Goal: Find specific page/section: Find specific page/section

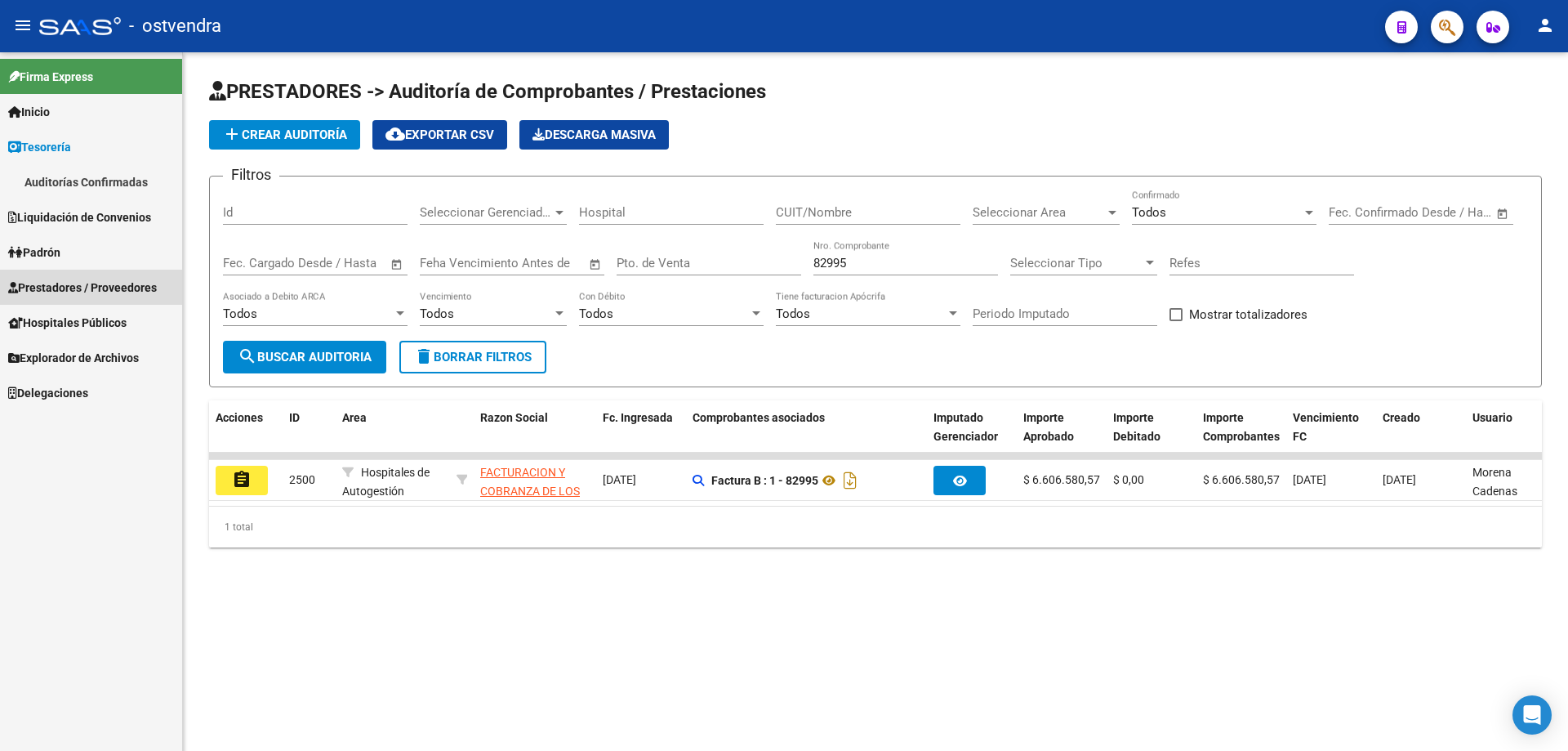
click at [28, 278] on span "Prestadores / Proveedores" at bounding box center [83, 287] width 148 height 18
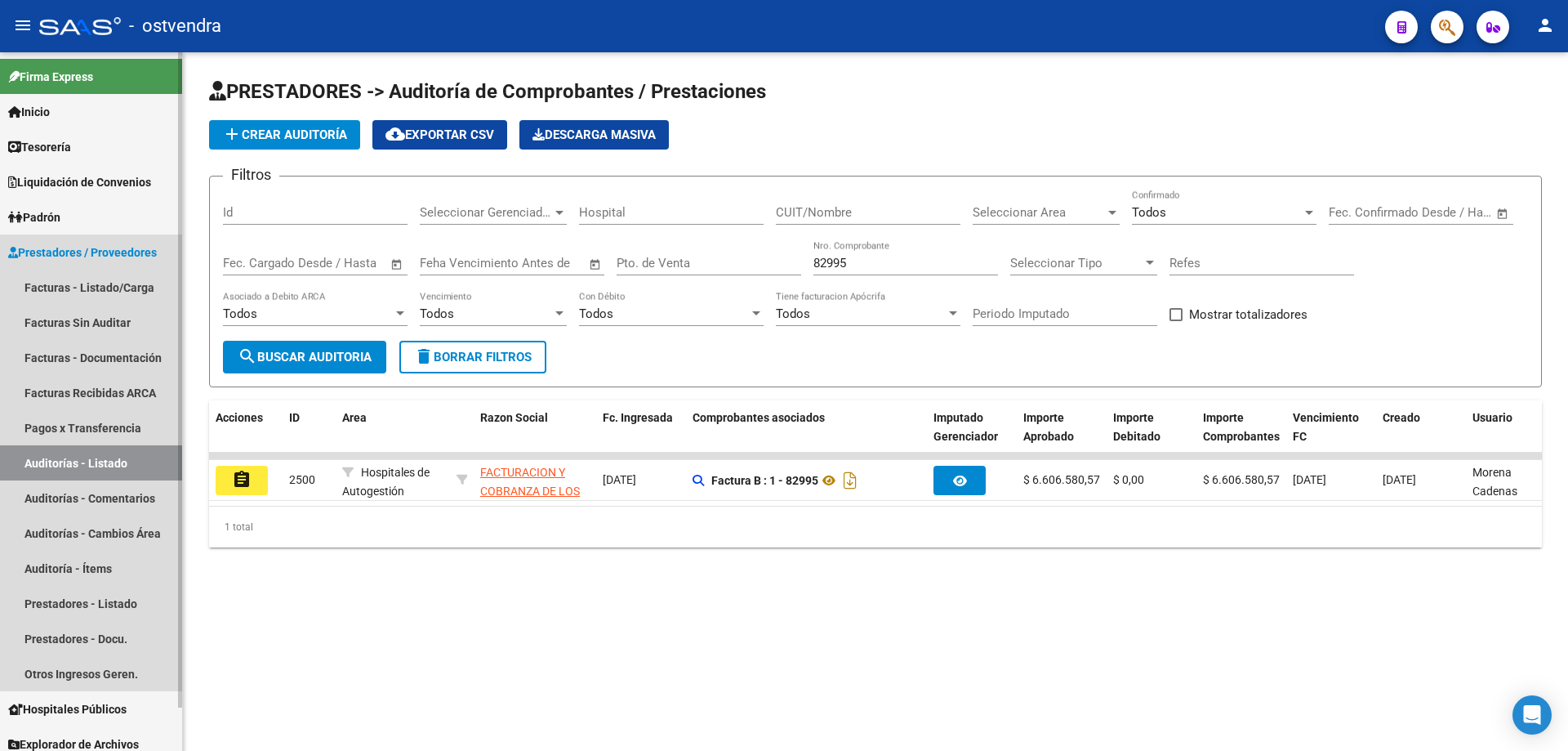
click at [115, 460] on link "Auditorías - Listado" at bounding box center [91, 463] width 182 height 35
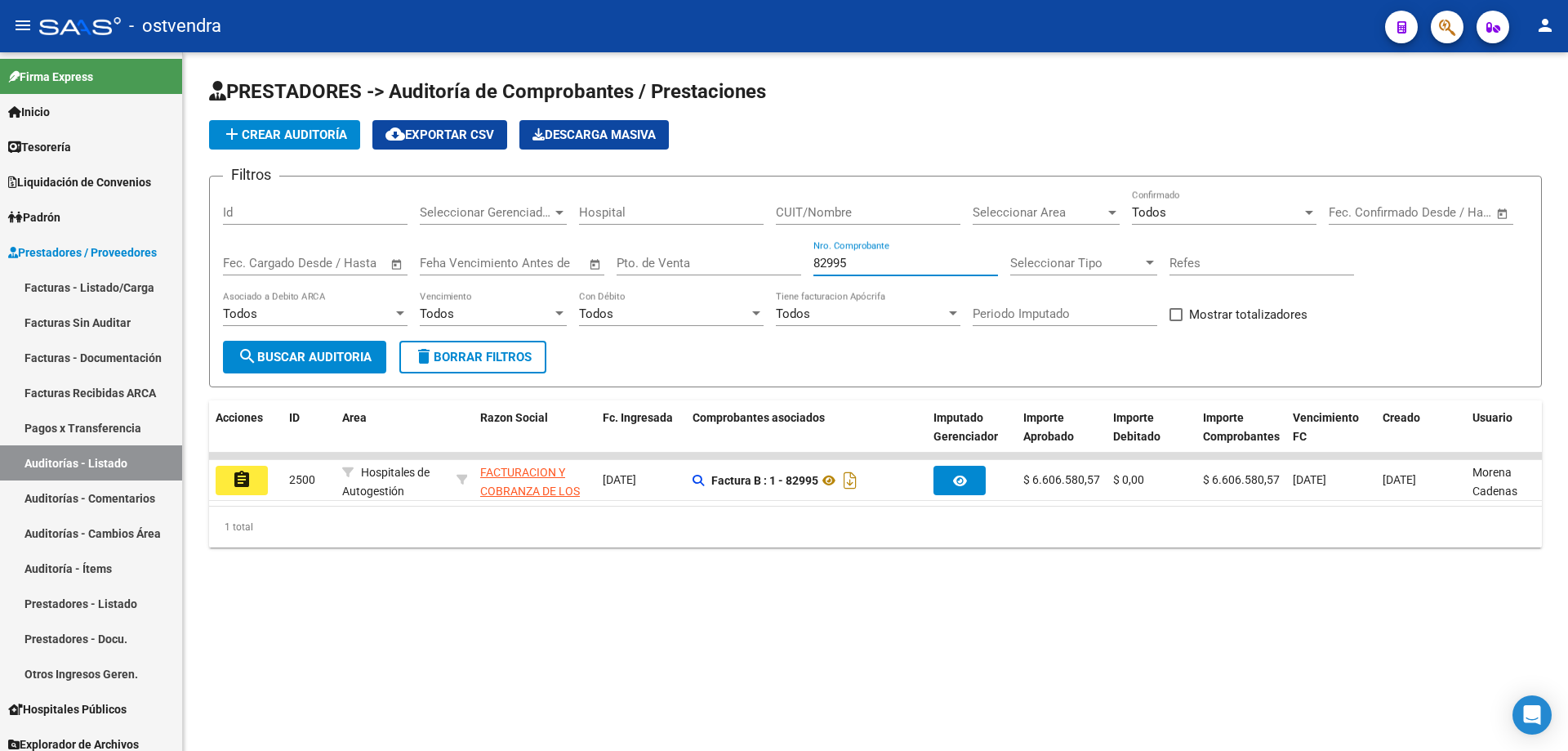
drag, startPoint x: 816, startPoint y: 285, endPoint x: 738, endPoint y: 317, distance: 84.3
click at [738, 317] on div "Filtros Id Seleccionar Gerenciador Seleccionar Gerenciador Hospital CUIT/Nombre…" at bounding box center [875, 265] width 1305 height 151
click at [1164, 208] on span "Todos" at bounding box center [1149, 213] width 34 height 15
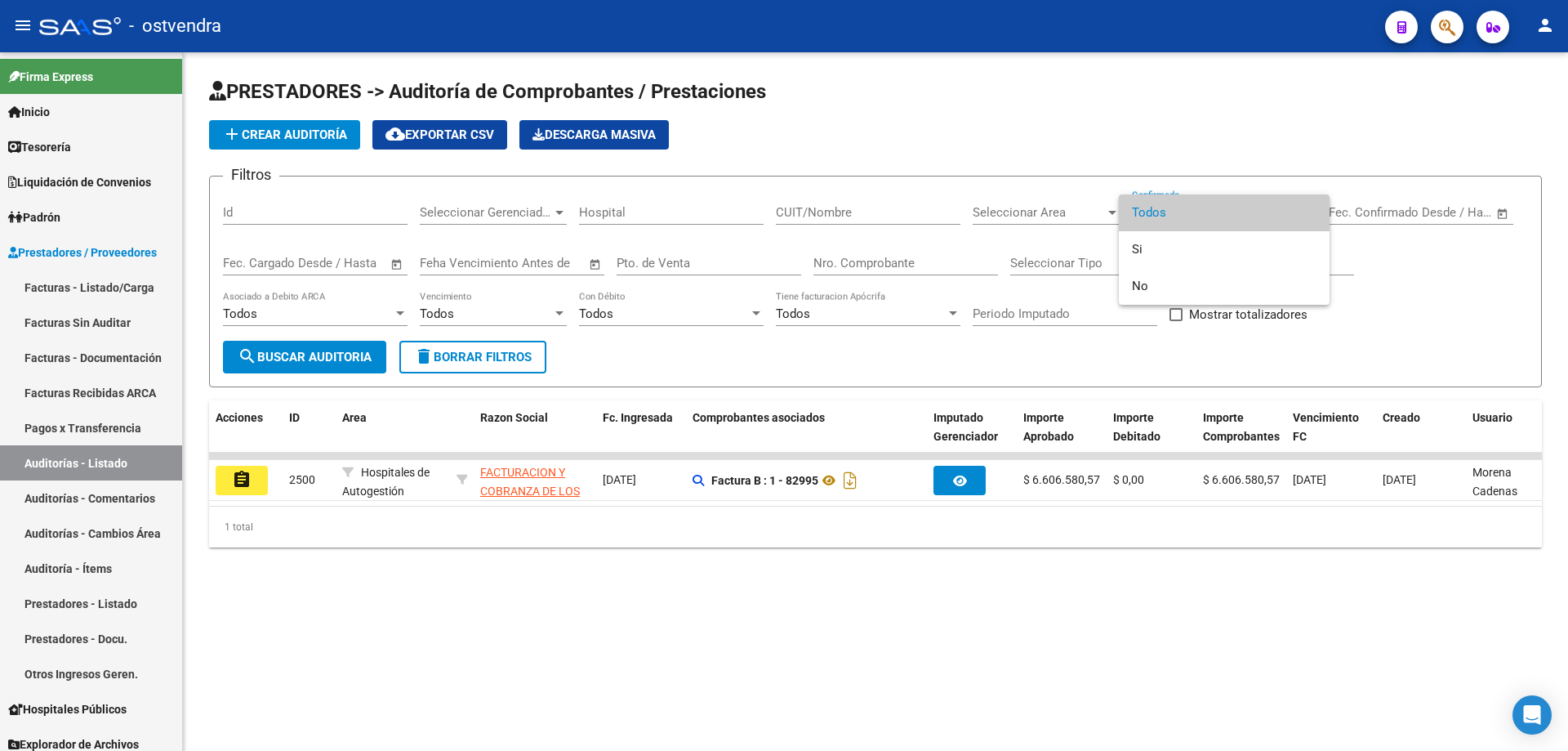
click at [1015, 206] on div at bounding box center [784, 375] width 1568 height 751
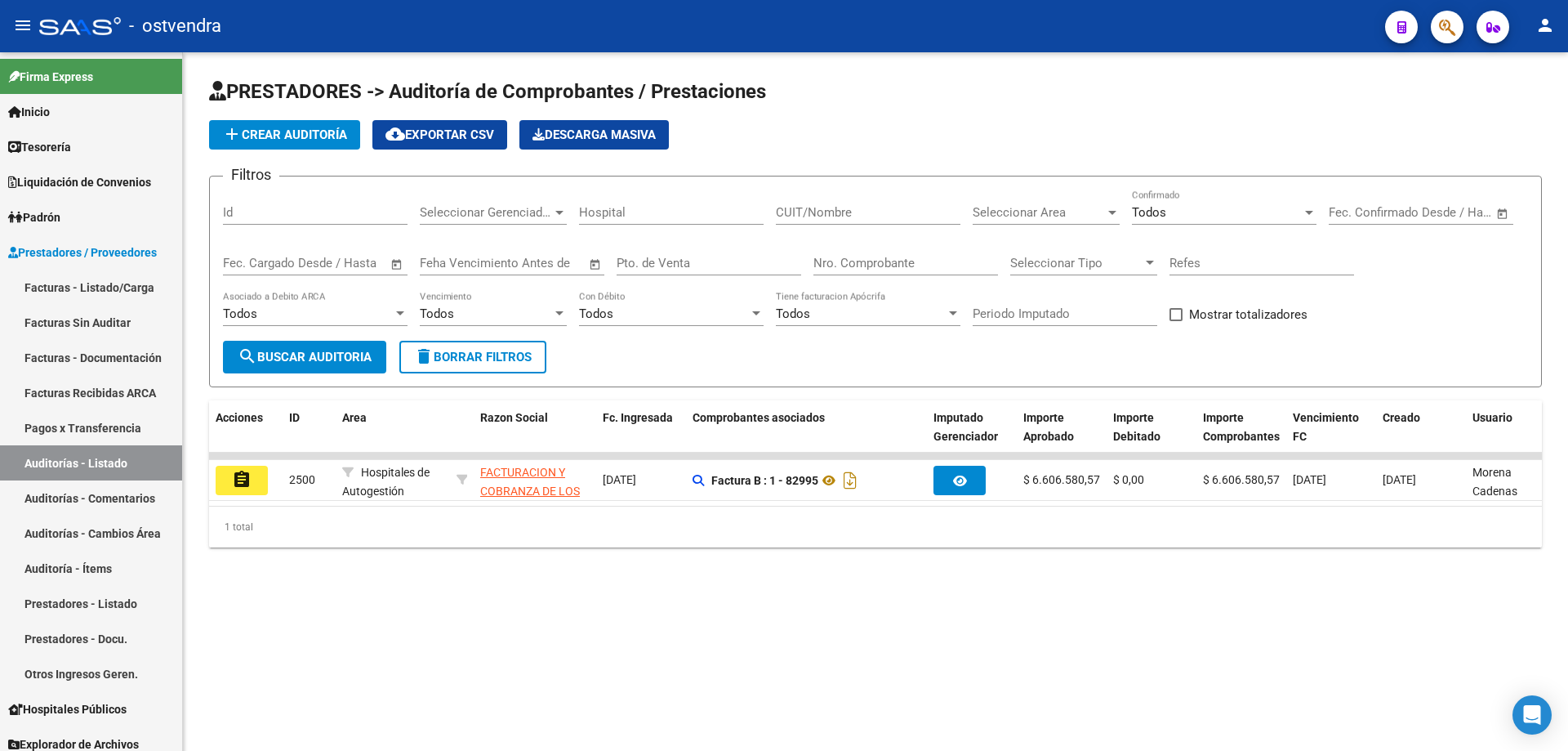
click at [1016, 211] on span "Seleccionar Area" at bounding box center [1039, 213] width 133 height 15
click at [1096, 323] on span "Prestaciones Propias" at bounding box center [1080, 336] width 213 height 37
click at [361, 358] on span "search Buscar Auditoria" at bounding box center [304, 357] width 134 height 15
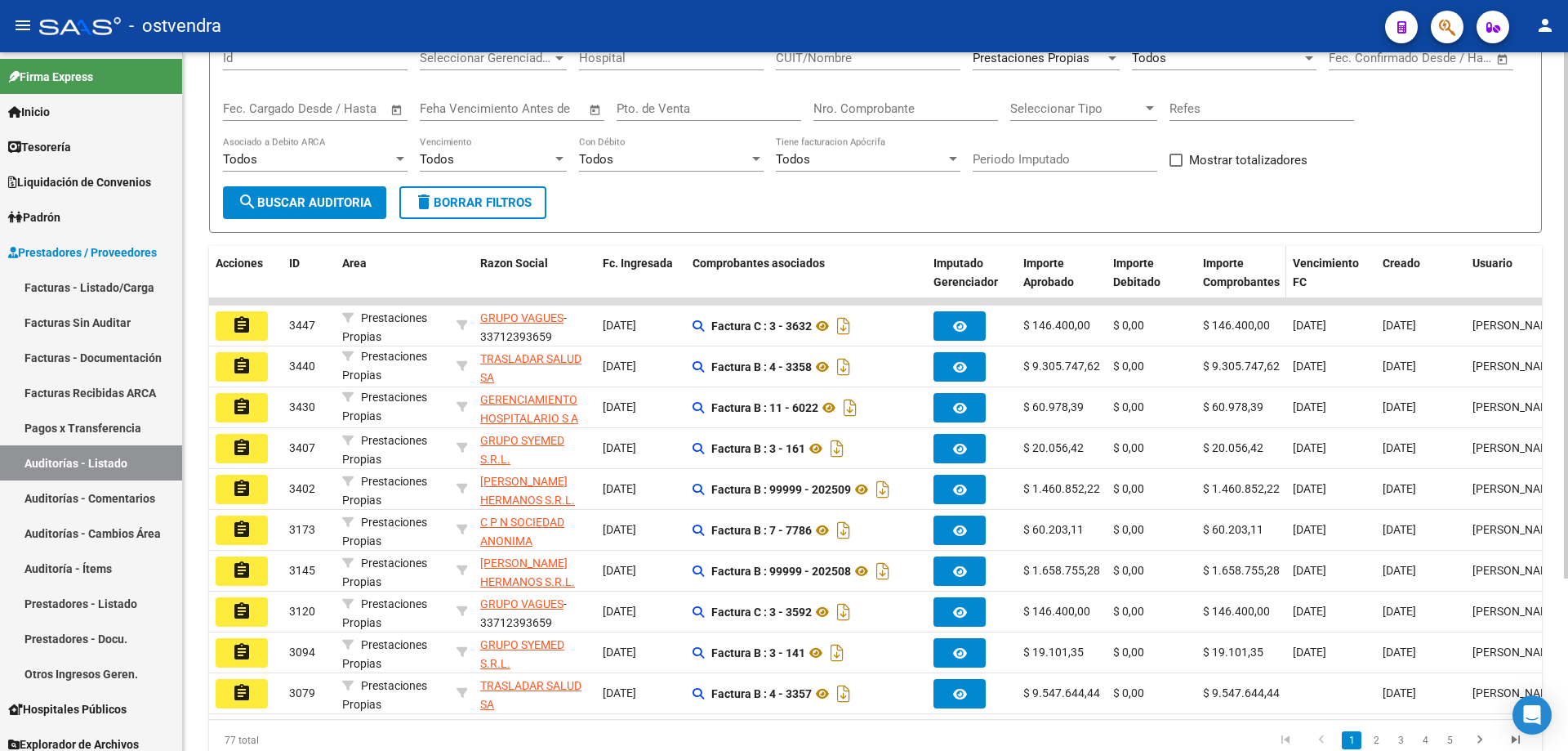
scroll to position [0, 0]
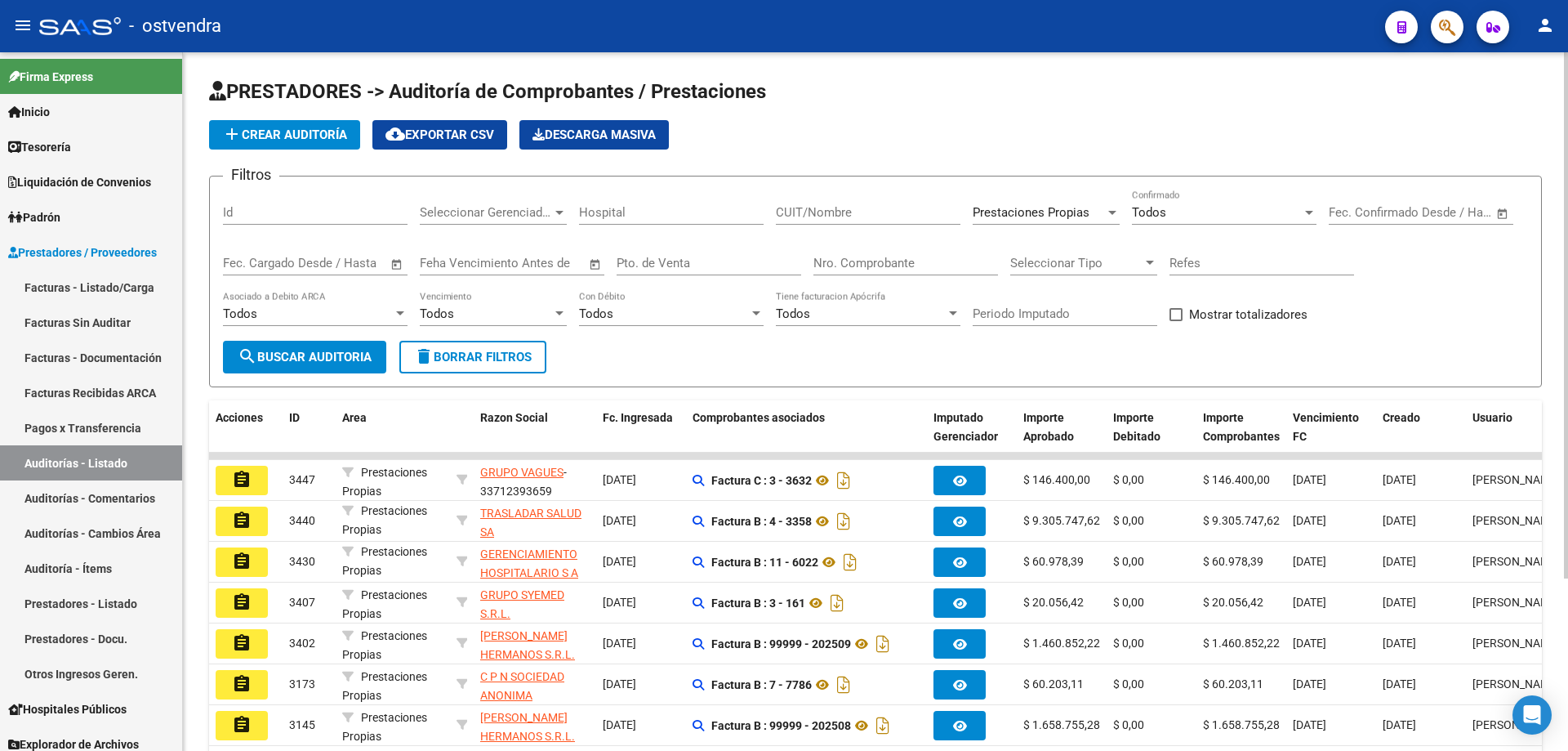
click at [1207, 219] on div "Todos" at bounding box center [1216, 213] width 170 height 15
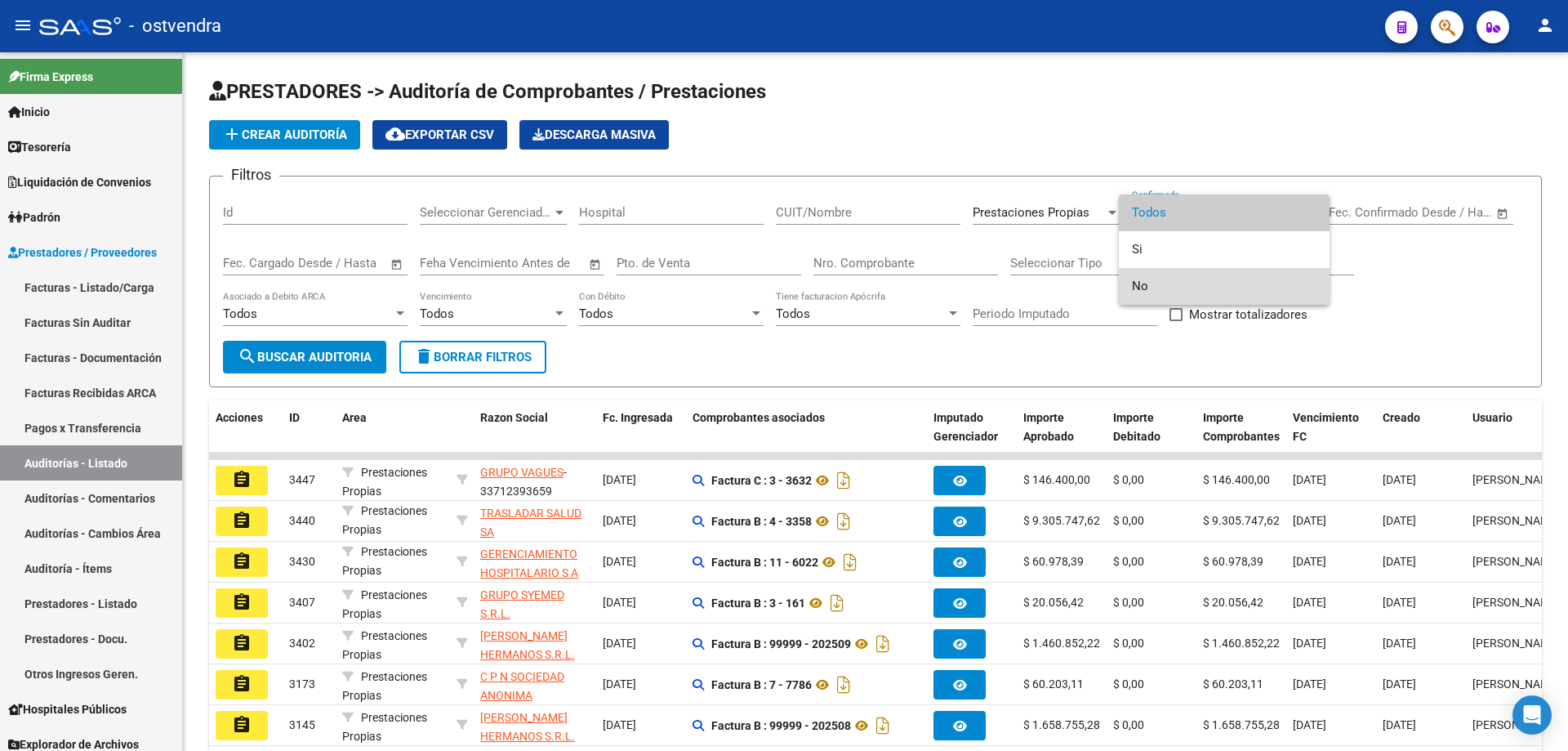
click at [1190, 287] on span "No" at bounding box center [1224, 287] width 185 height 37
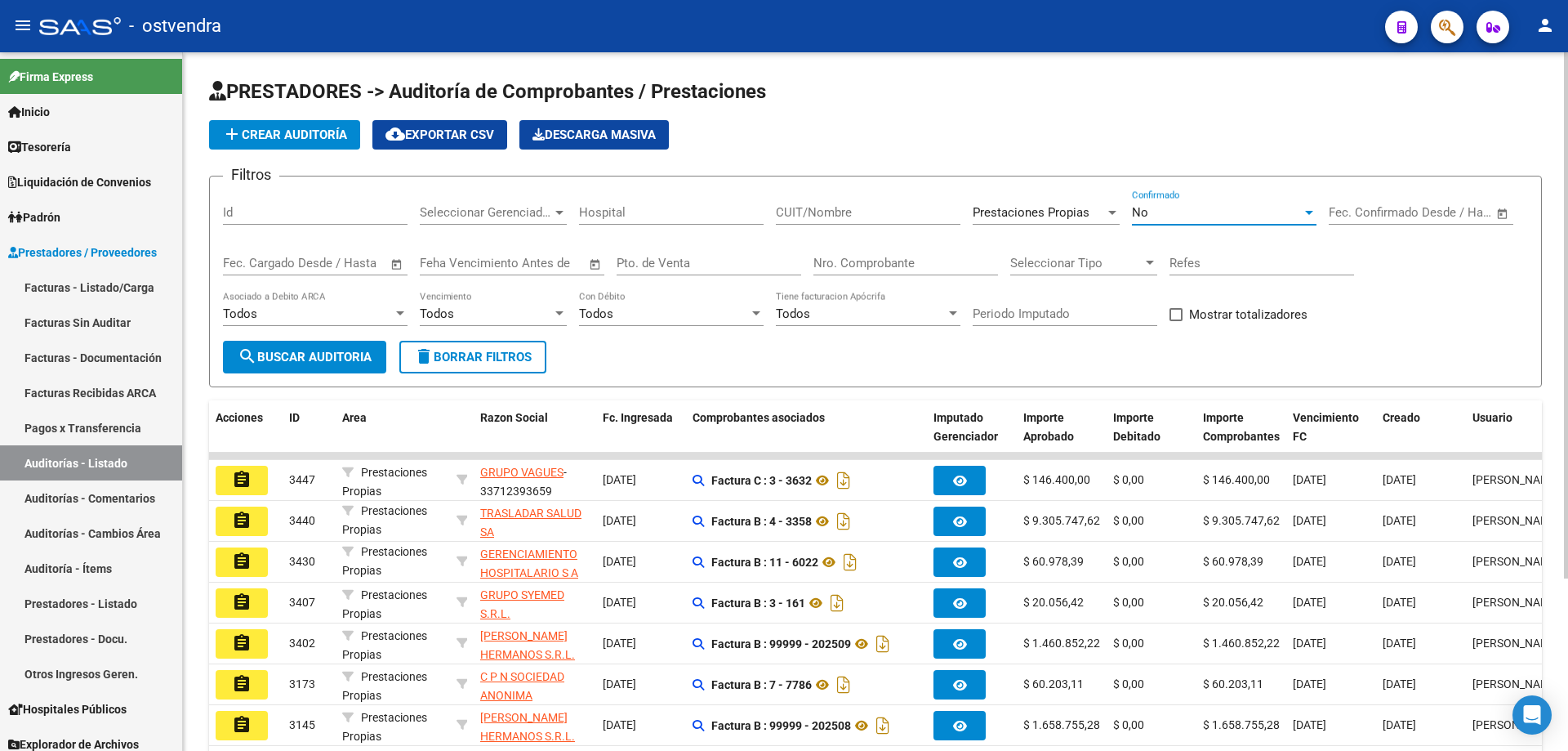
click at [338, 353] on span "search Buscar Auditoria" at bounding box center [304, 357] width 134 height 15
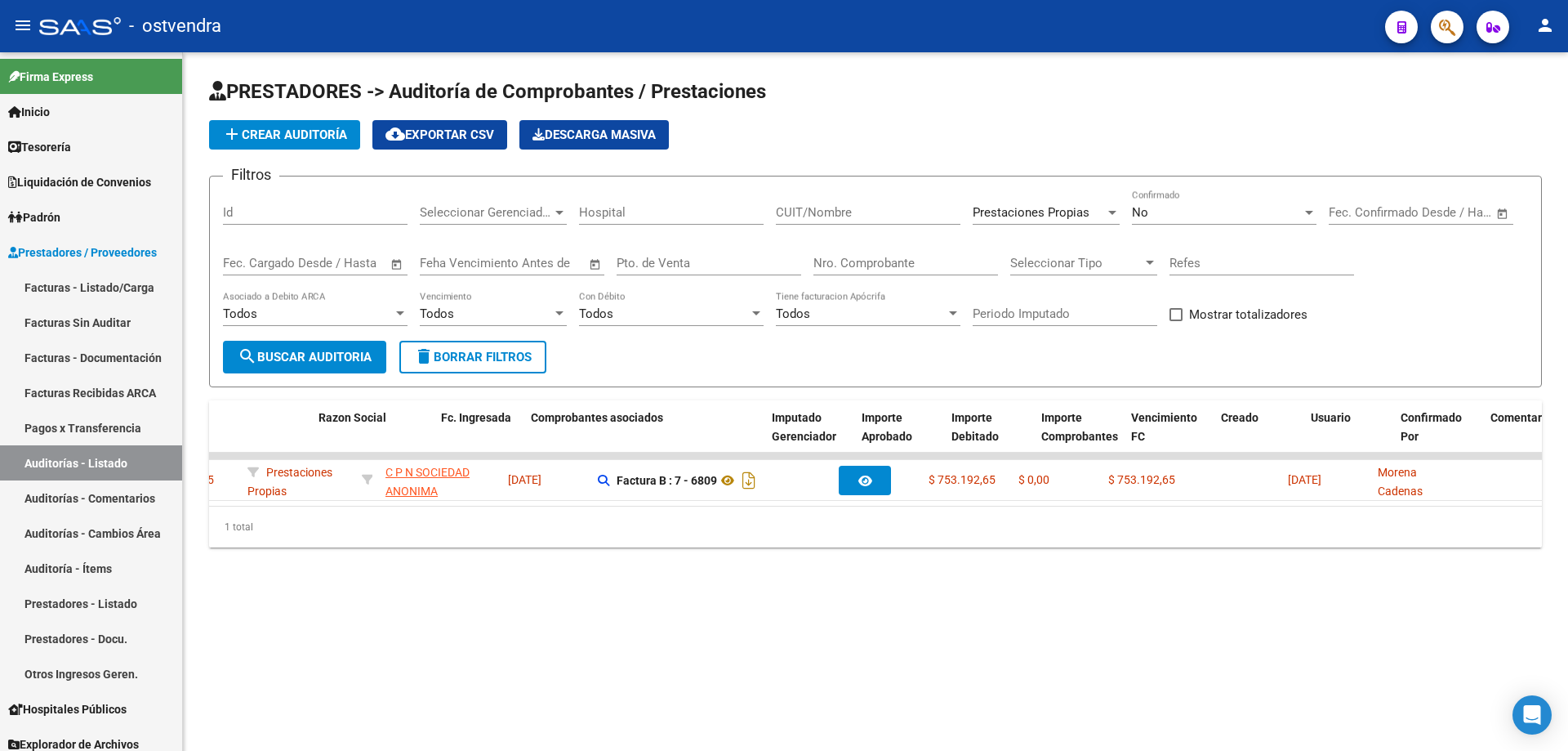
scroll to position [0, 87]
